Goal: Task Accomplishment & Management: Use online tool/utility

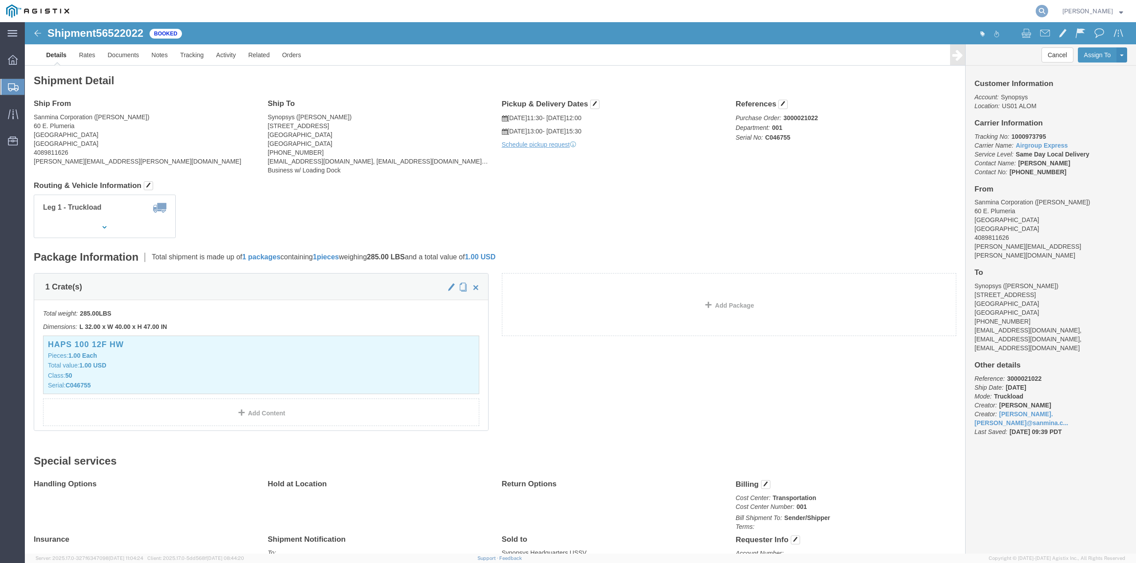
click at [1048, 9] on icon at bounding box center [1041, 11] width 12 height 12
click div "Shipment Detail Ship From Sanmina Corporation ([PERSON_NAME]) [STREET_ADDRESS] …"
click link "Save As Template"
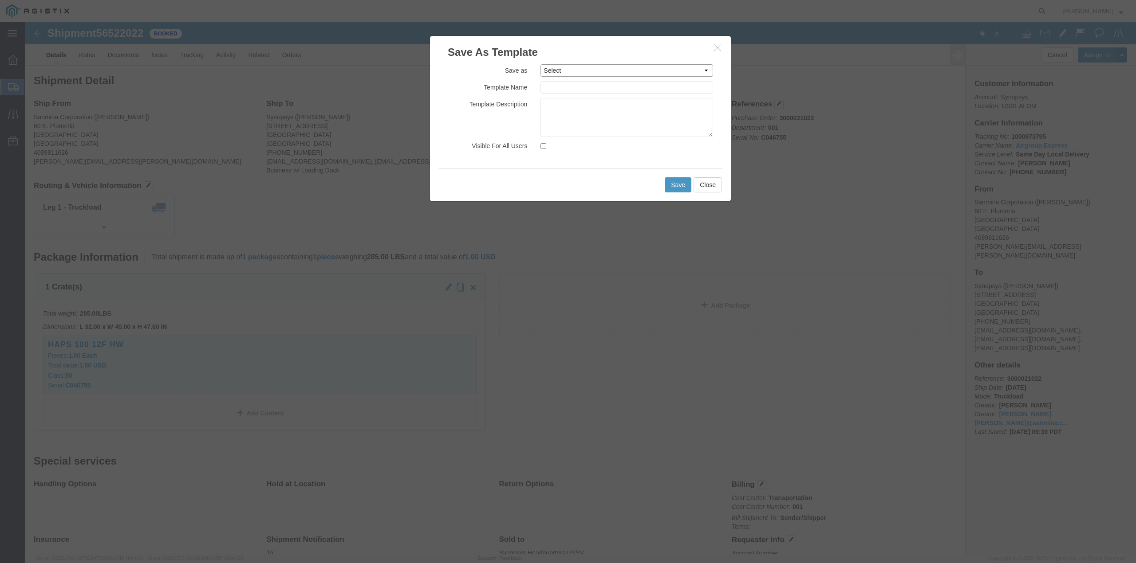
click select "Select A12 RMAs to ALOM A12 to ALOM B12 SSJ to Sunnyvale B12 TO ALOM B6 Accesso…"
select select "46907"
click select "Select A12 RMAs to ALOM A12 to ALOM B12 SSJ to Sunnyvale B12 TO ALOM B6 Accesso…"
type input "A12 to ALOM"
click button "Save"
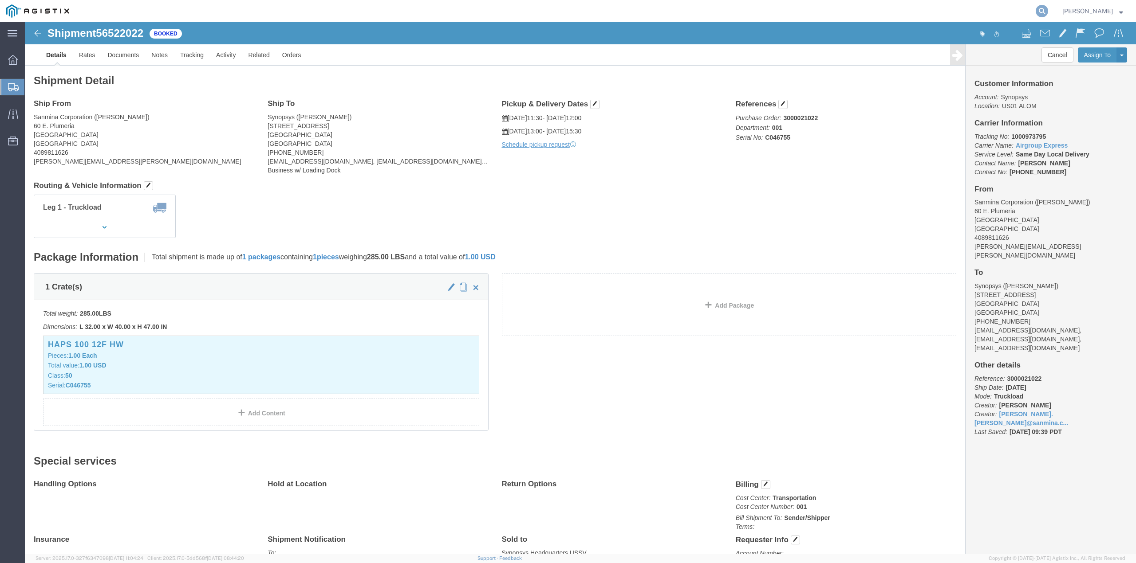
click at [1048, 10] on icon at bounding box center [1041, 11] width 12 height 12
paste input "56509926"
type input "56509926"
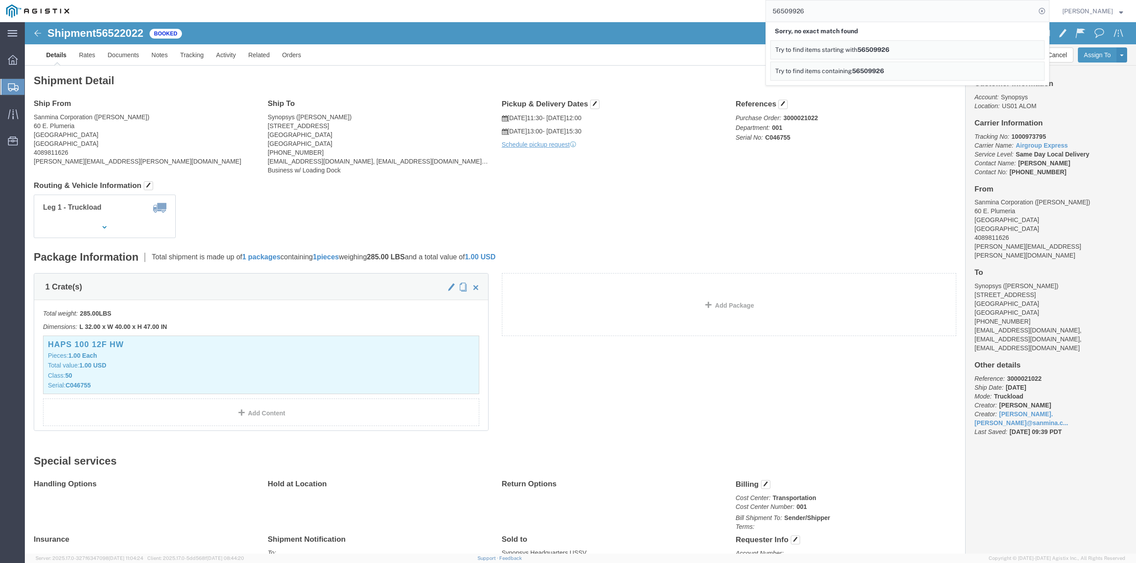
click at [835, 13] on input "56509926" at bounding box center [901, 10] width 270 height 21
